Goal: Task Accomplishment & Management: Manage account settings

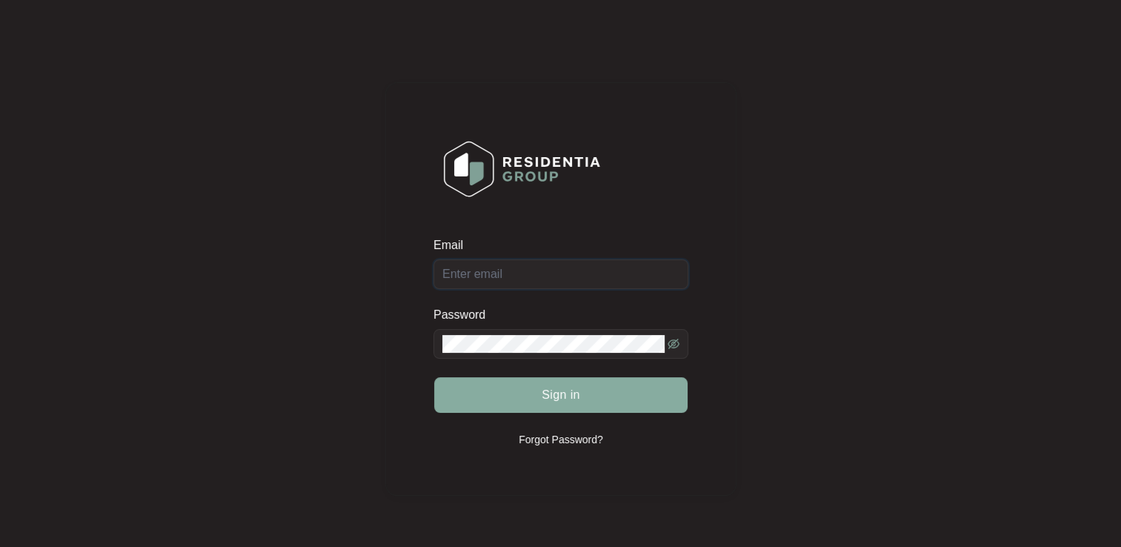
type input "[EMAIL_ADDRESS][DOMAIN_NAME]"
click at [552, 402] on span "Sign in" at bounding box center [561, 395] width 39 height 18
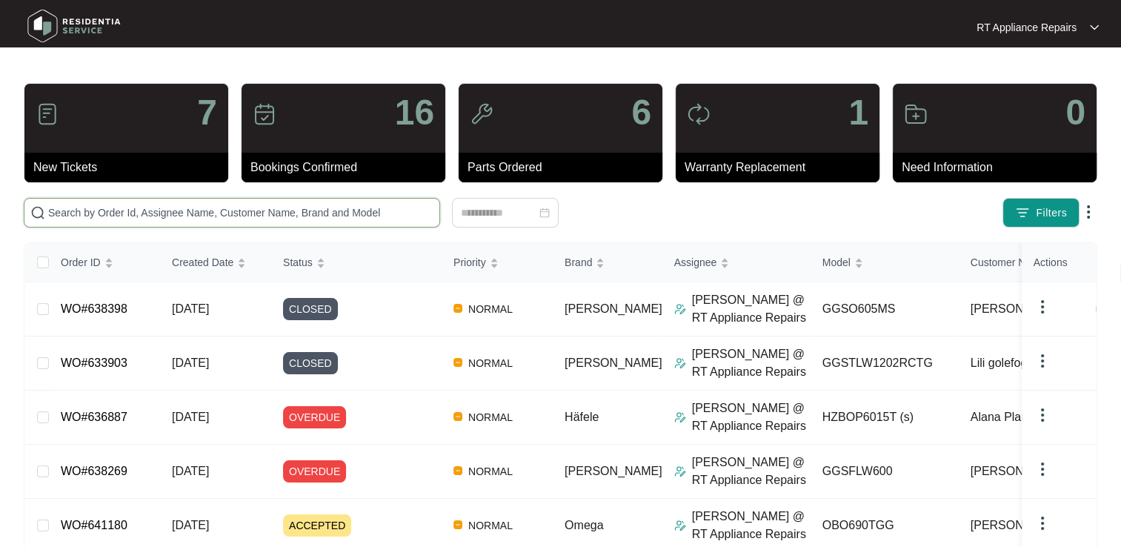
click at [310, 209] on input "text" at bounding box center [240, 212] width 385 height 16
type input "[PERSON_NAME]"
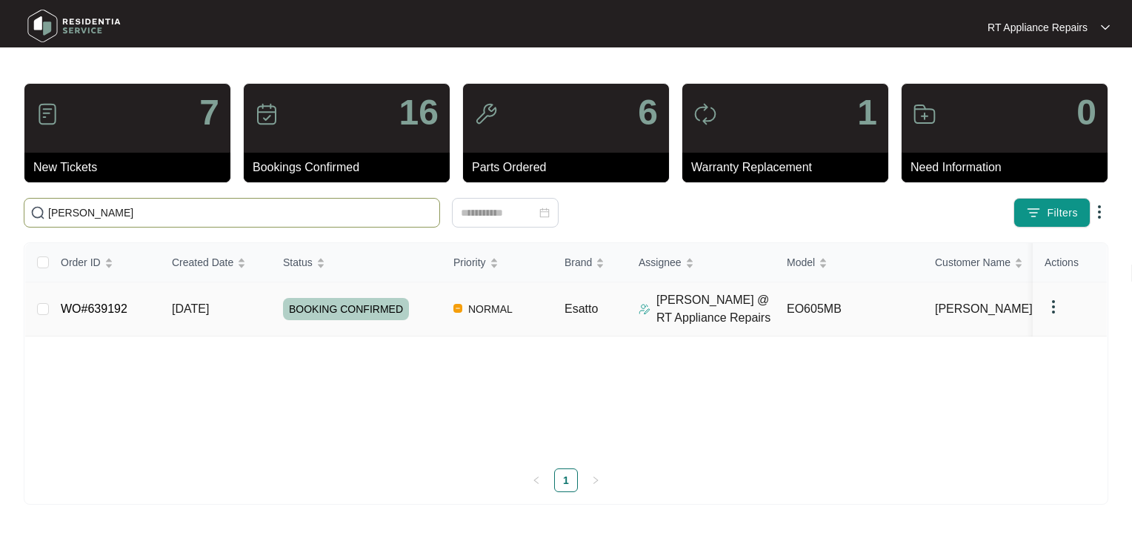
click at [78, 311] on link "WO#639192" at bounding box center [94, 308] width 67 height 13
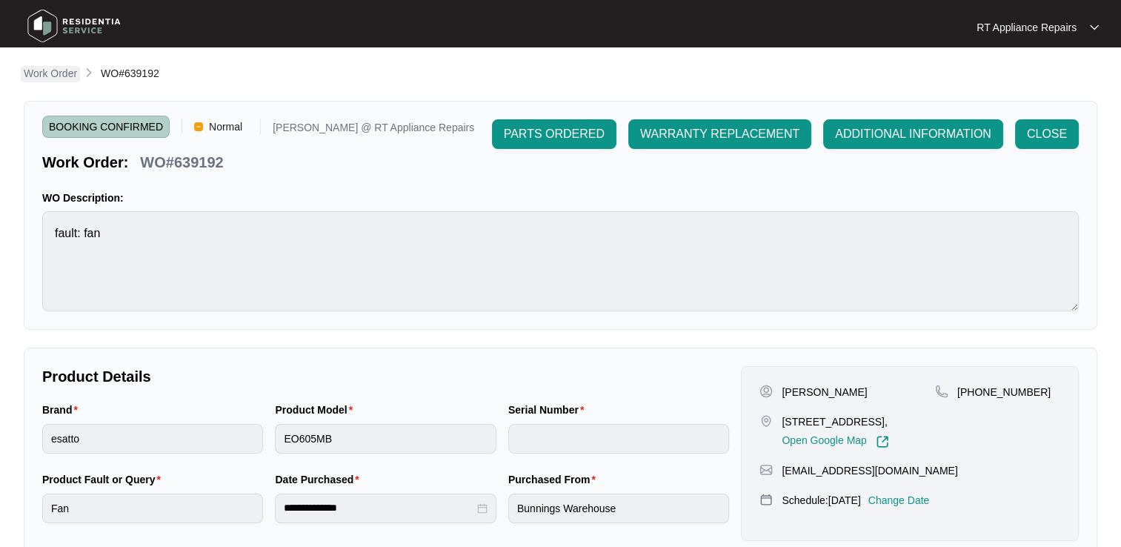
click at [53, 76] on p "Work Order" at bounding box center [50, 73] width 53 height 15
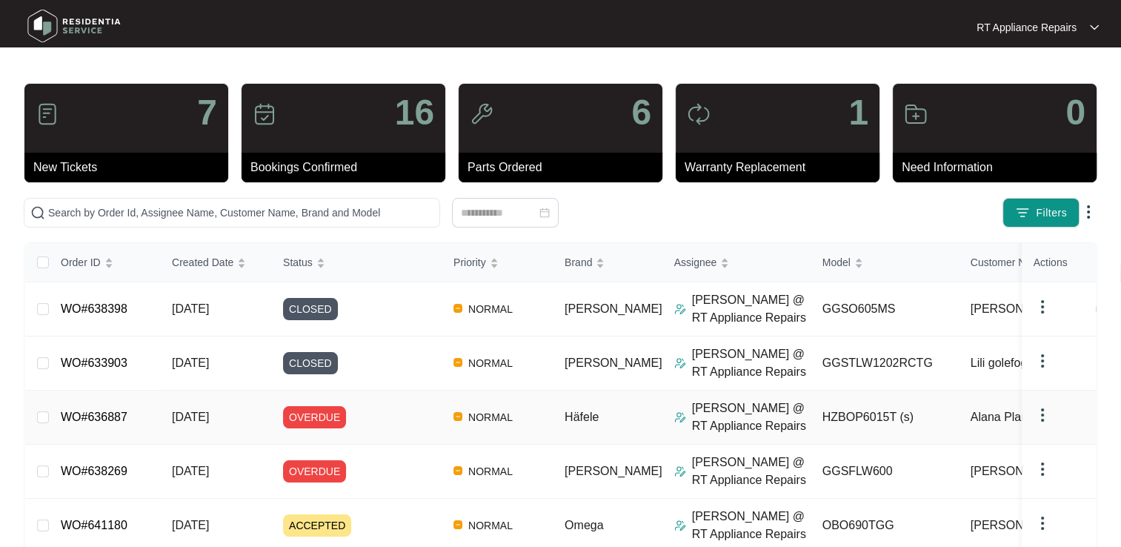
click at [95, 423] on link "WO#636887" at bounding box center [94, 416] width 67 height 13
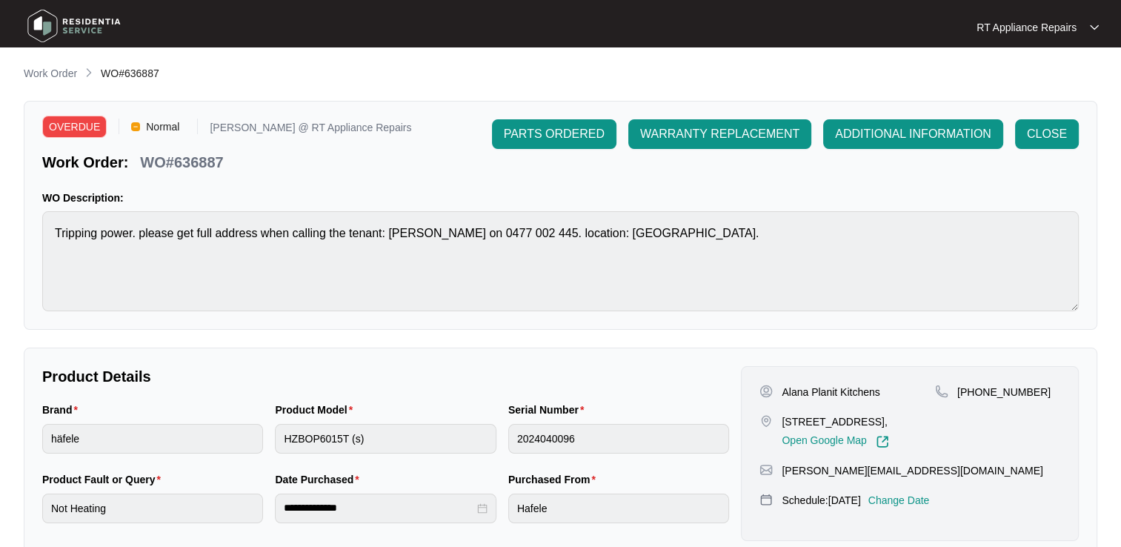
click at [902, 501] on p "Change Date" at bounding box center [898, 500] width 61 height 15
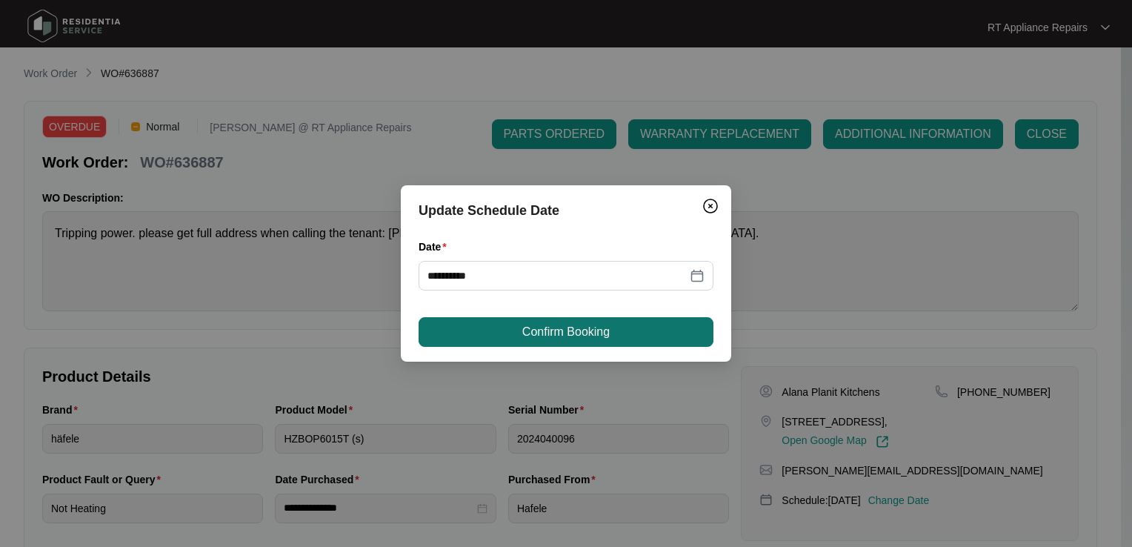
click at [556, 330] on span "Confirm Booking" at bounding box center [565, 332] width 87 height 18
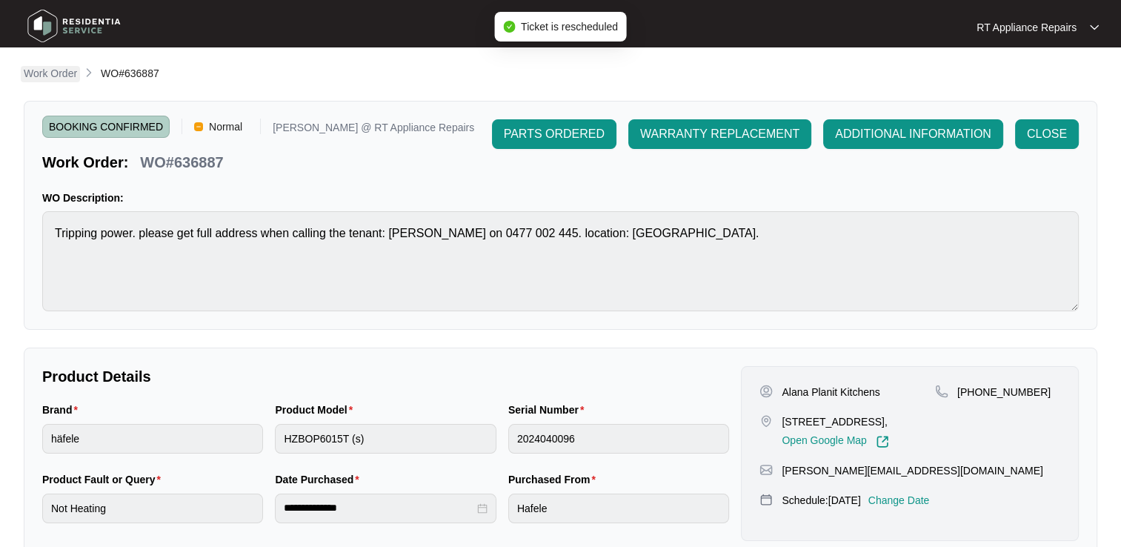
click at [37, 70] on p "Work Order" at bounding box center [50, 73] width 53 height 15
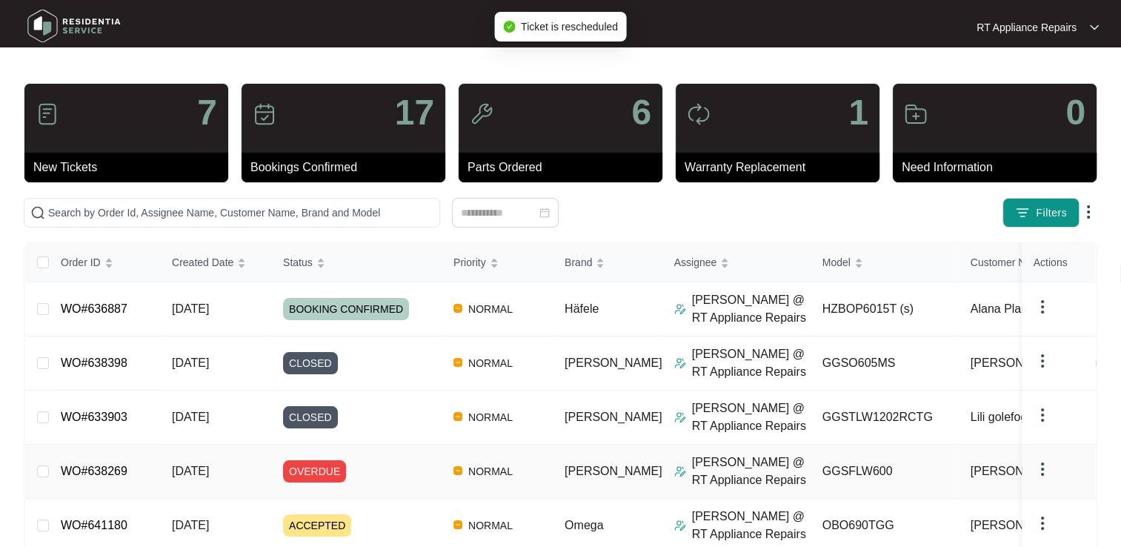
click at [95, 467] on link "WO#638269" at bounding box center [94, 471] width 67 height 13
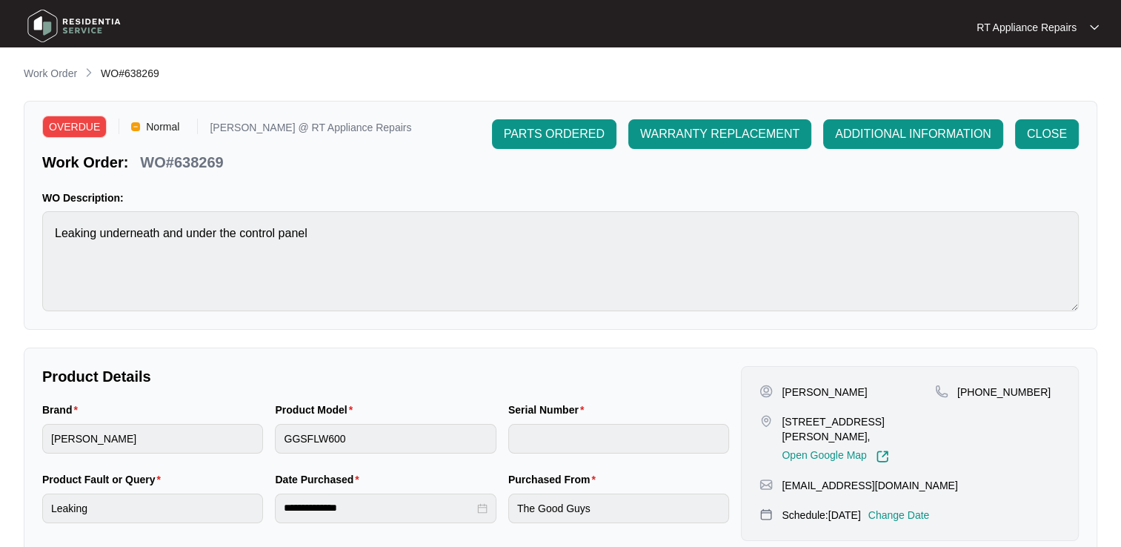
click at [920, 512] on p "Change Date" at bounding box center [898, 515] width 61 height 15
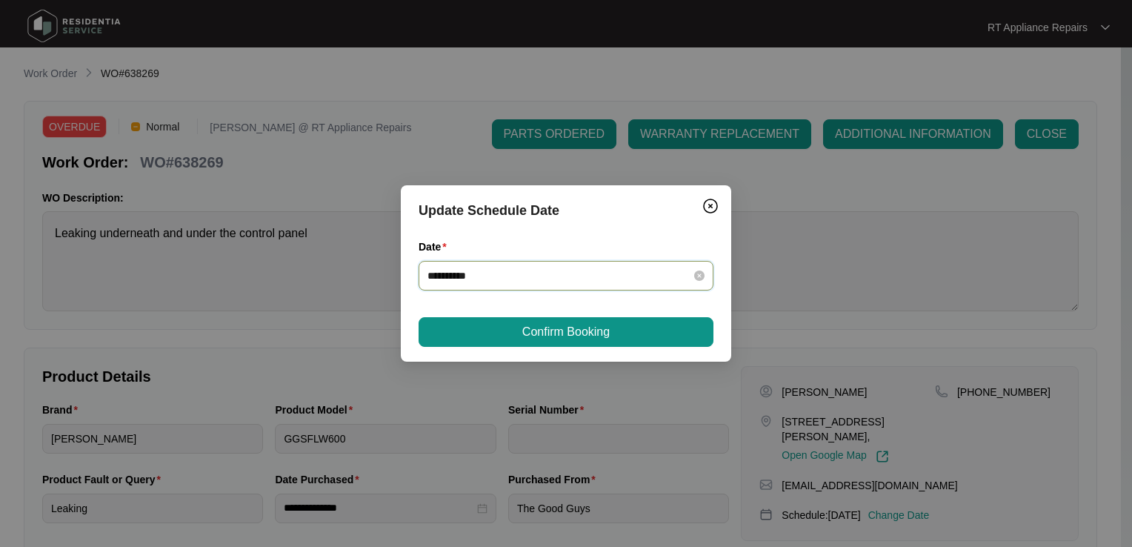
click at [510, 279] on input "**********" at bounding box center [557, 275] width 259 height 16
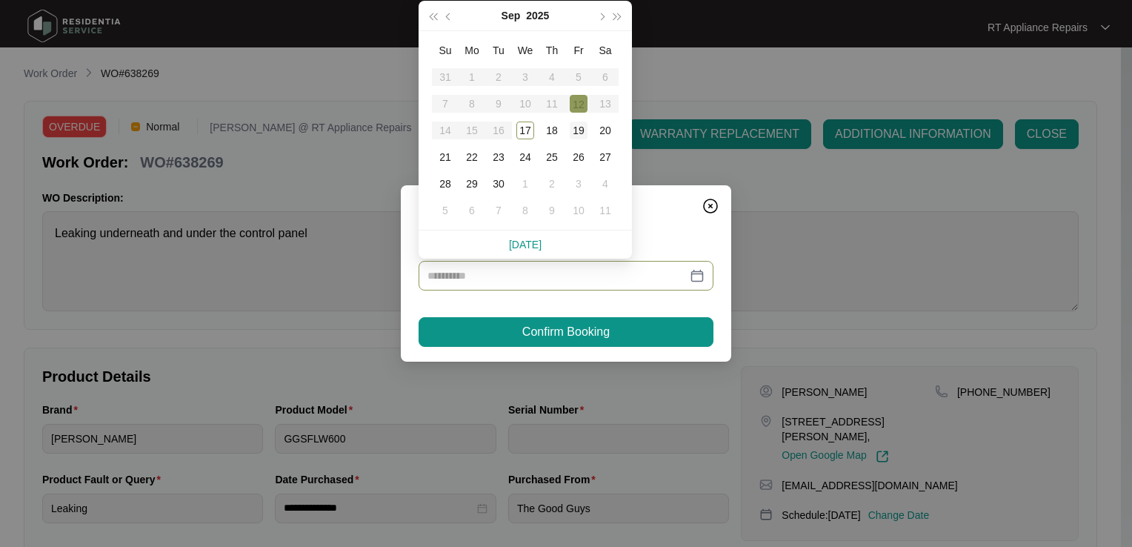
click at [576, 133] on div "19" at bounding box center [579, 131] width 18 height 18
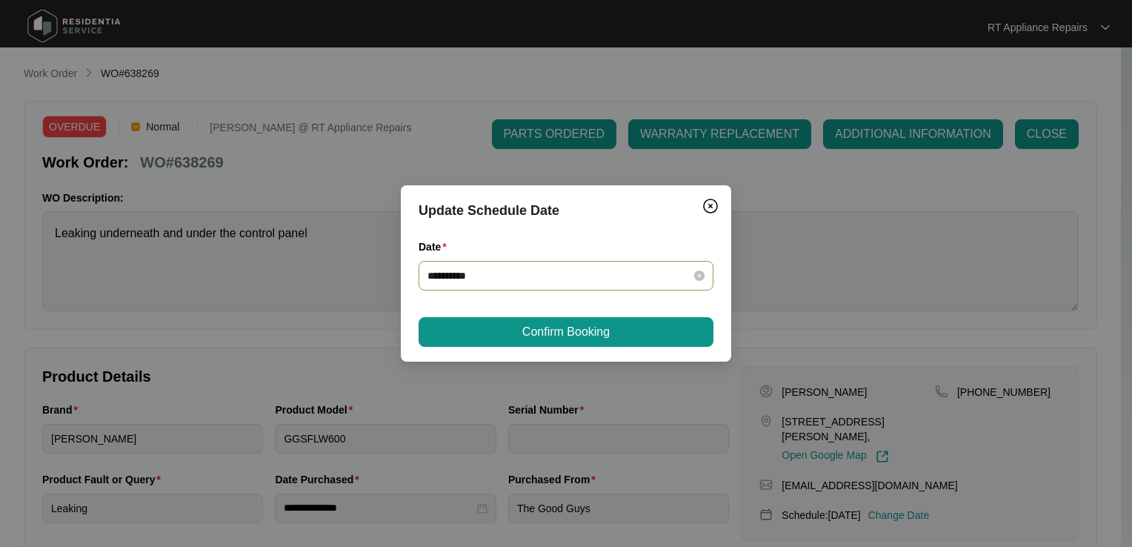
type input "**********"
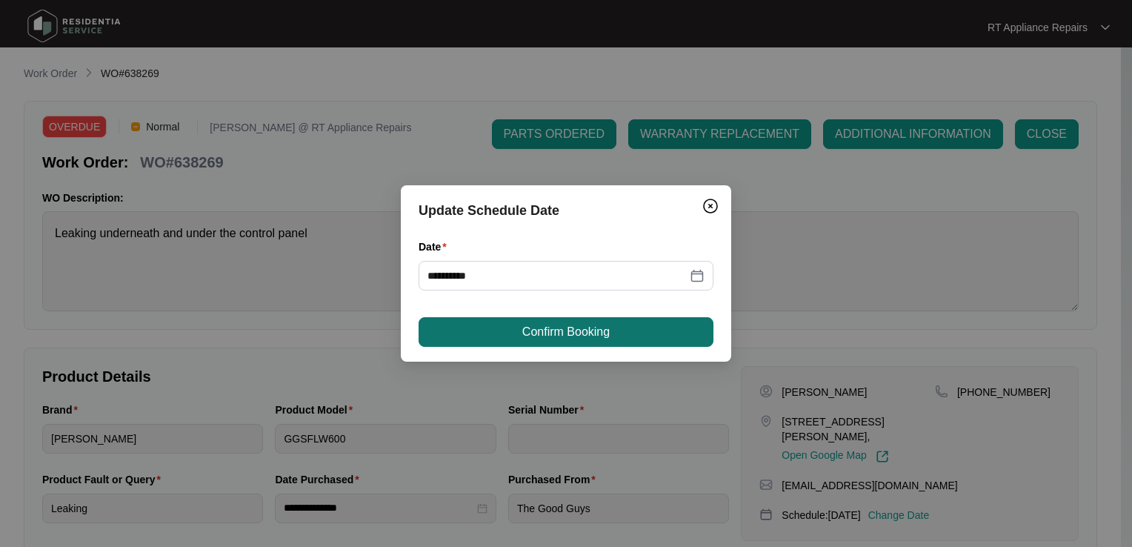
click at [539, 331] on span "Confirm Booking" at bounding box center [565, 332] width 87 height 18
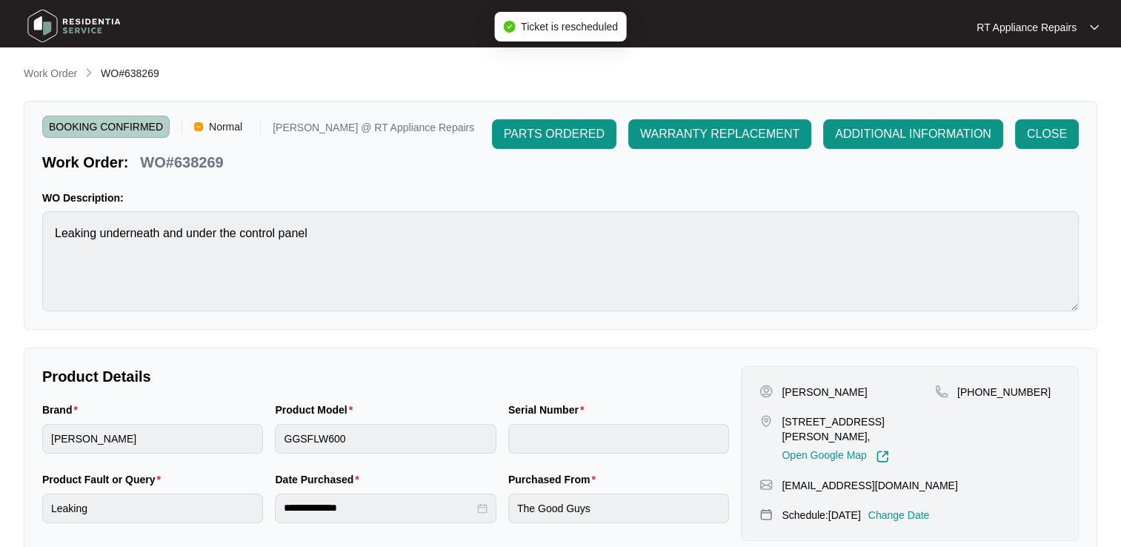
click at [53, 72] on p "Work Order" at bounding box center [50, 73] width 53 height 15
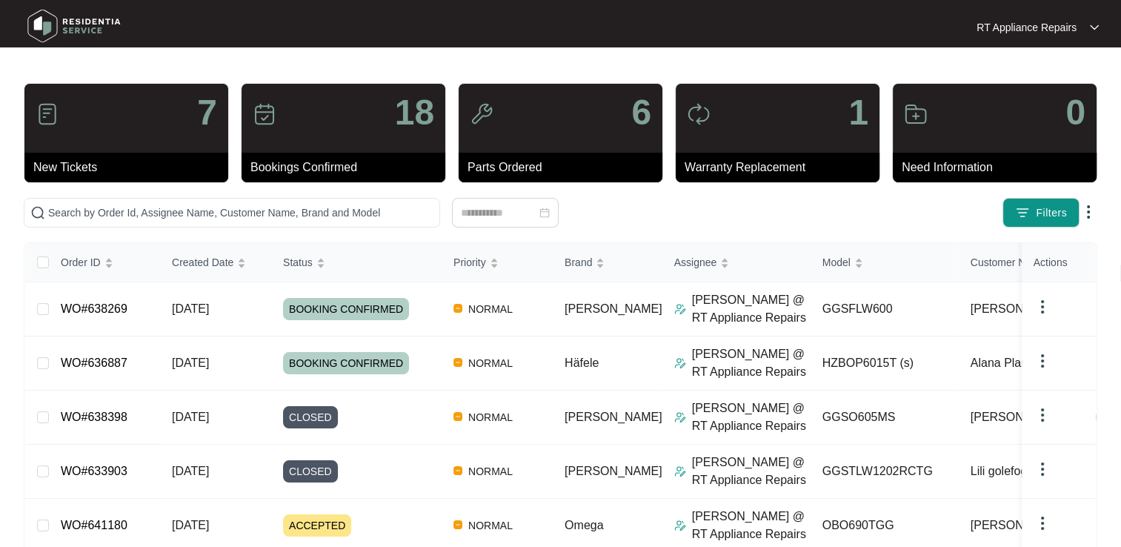
click at [1055, 25] on p "RT Appliance Repairs" at bounding box center [1027, 27] width 100 height 15
click at [1024, 76] on p "Log Out" at bounding box center [1049, 78] width 75 height 15
